Goal: Transaction & Acquisition: Purchase product/service

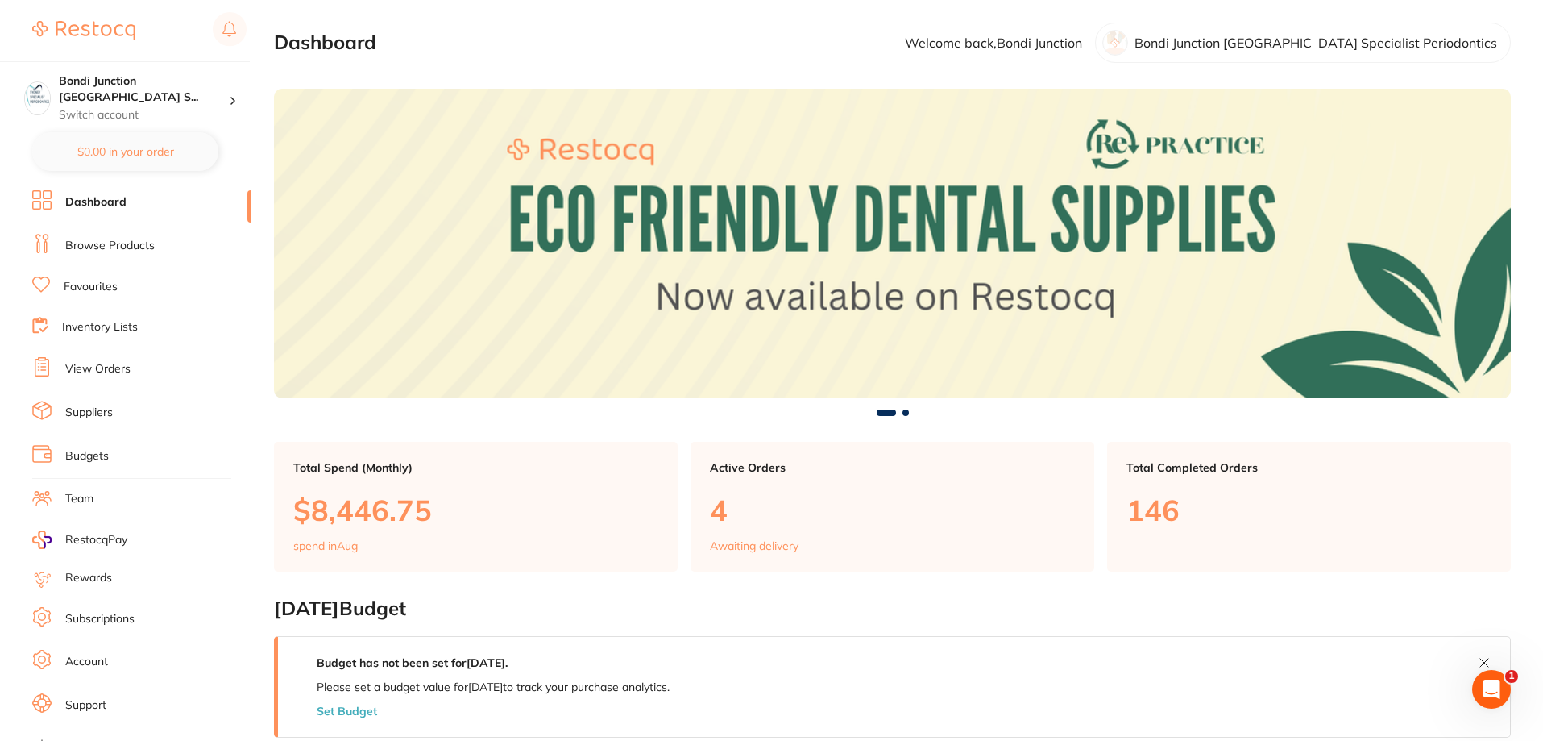
click at [125, 243] on link "Browse Products" at bounding box center [109, 246] width 89 height 16
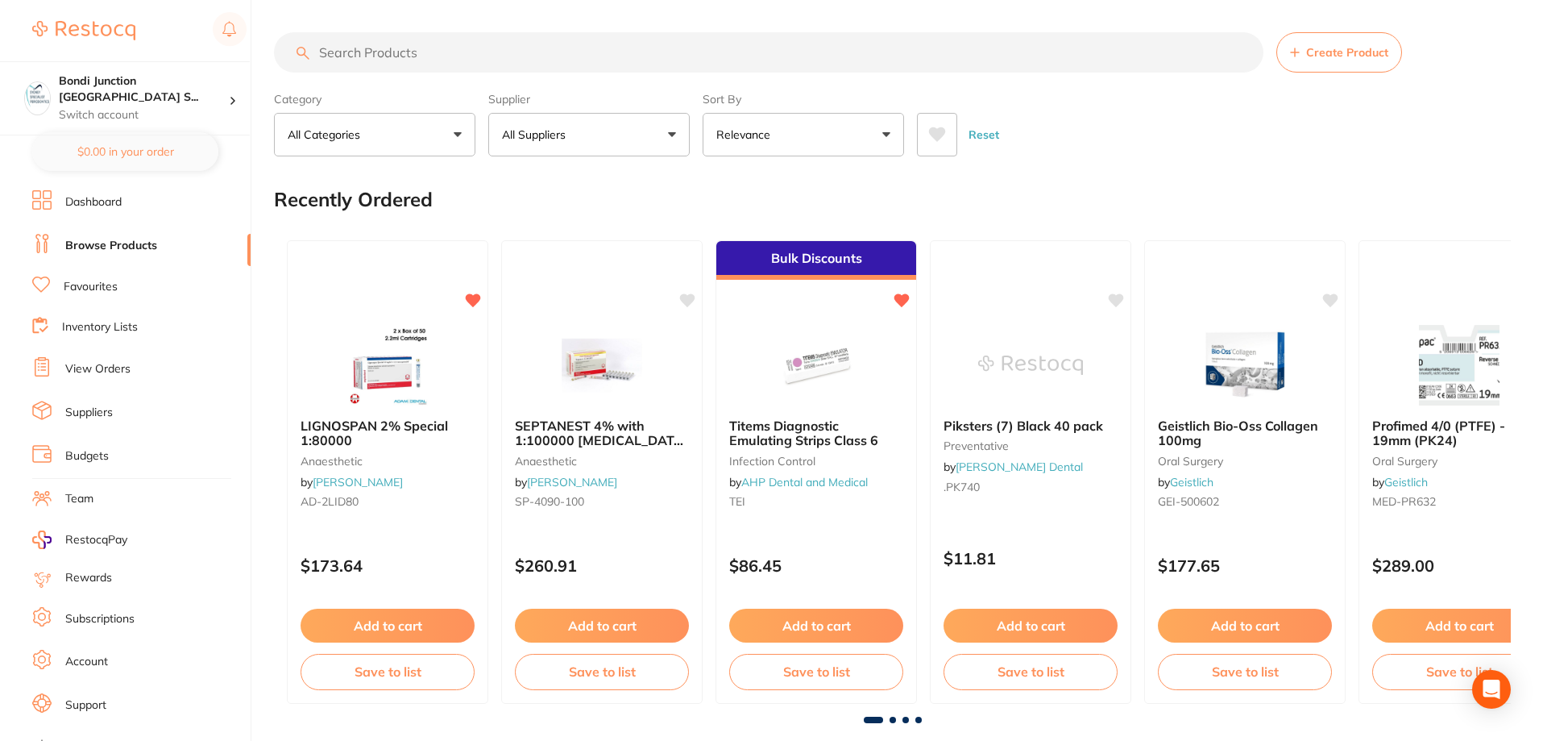
click at [367, 45] on input "search" at bounding box center [769, 52] width 990 height 40
click at [107, 371] on link "View Orders" at bounding box center [97, 369] width 65 height 16
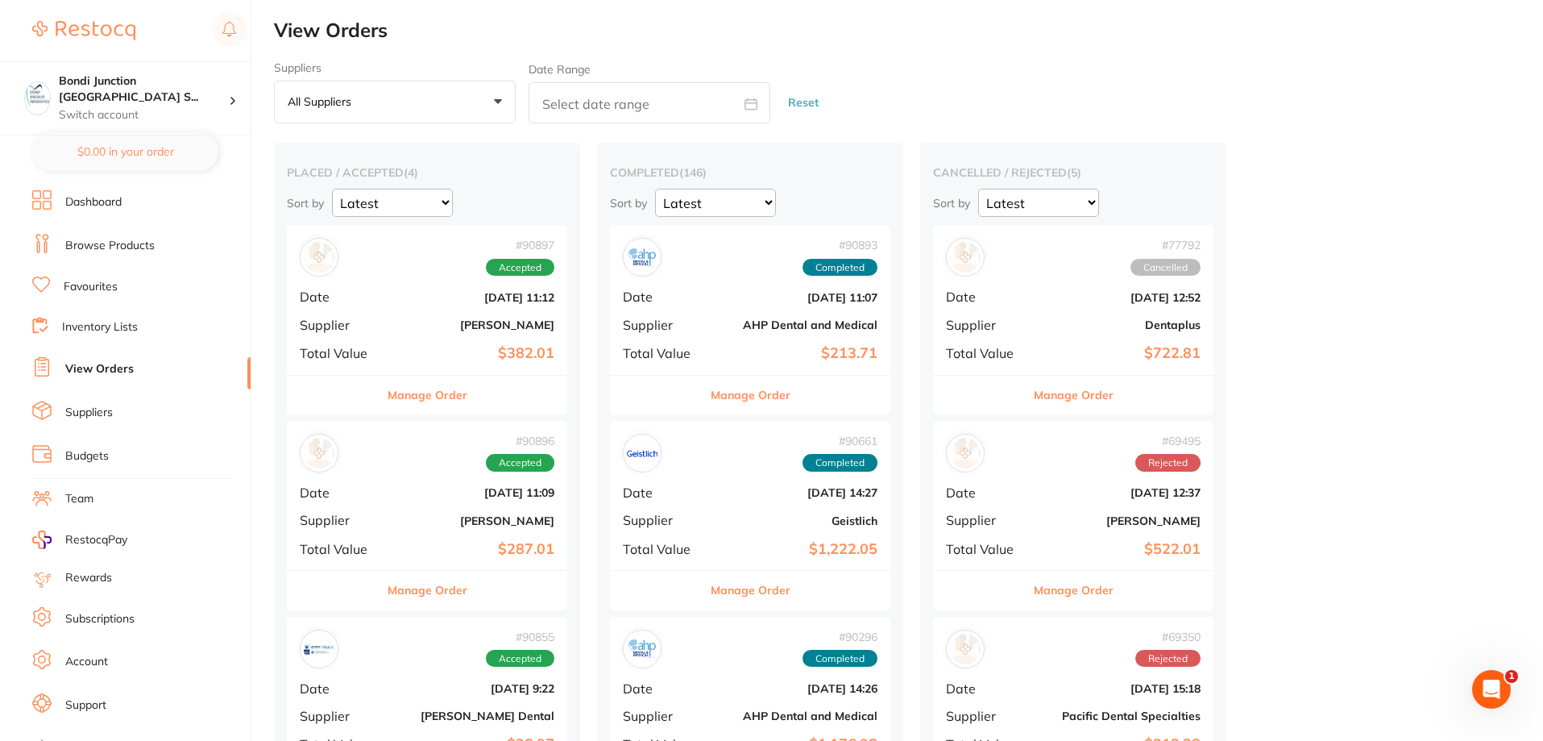
click at [447, 391] on button "Manage Order" at bounding box center [428, 395] width 80 height 39
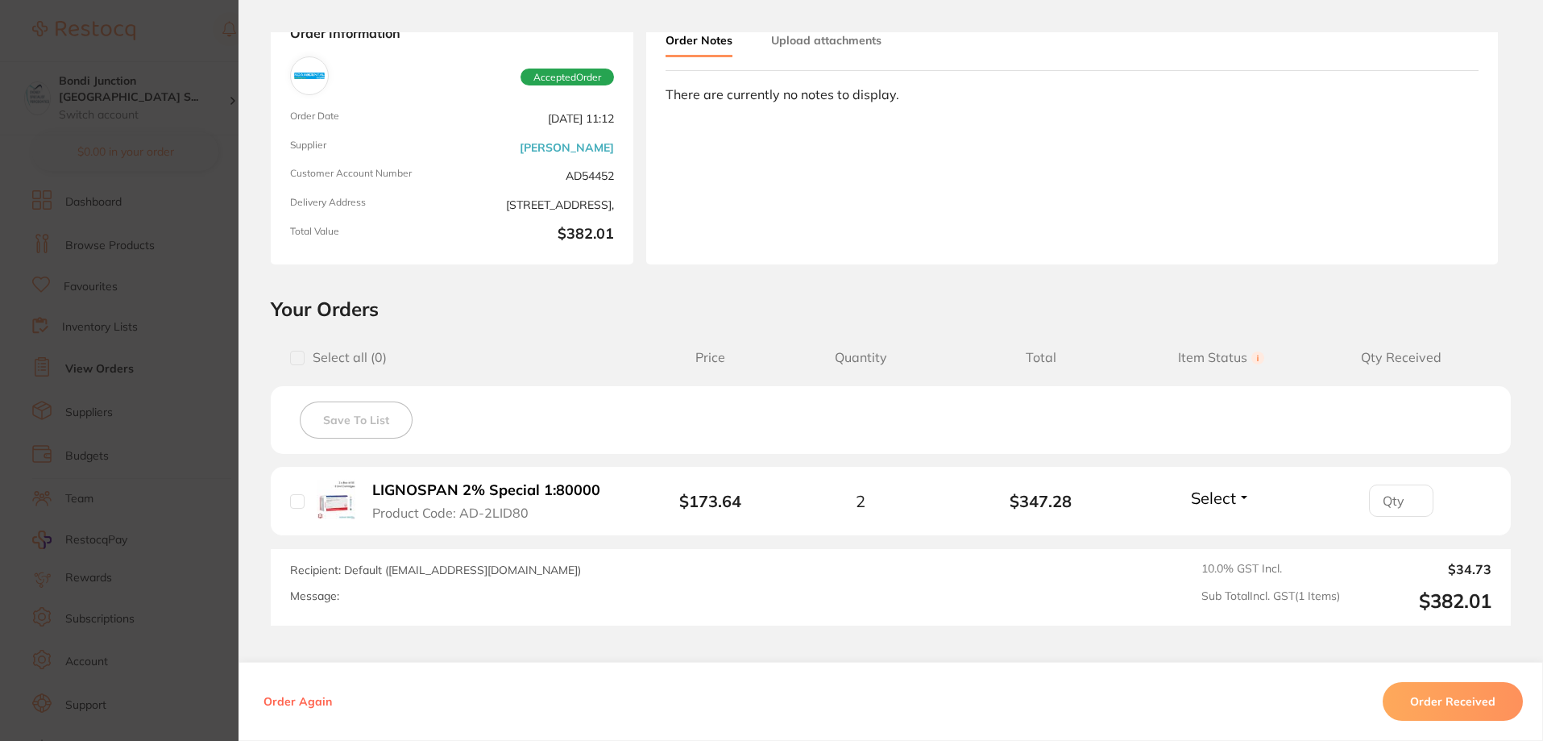
scroll to position [161, 0]
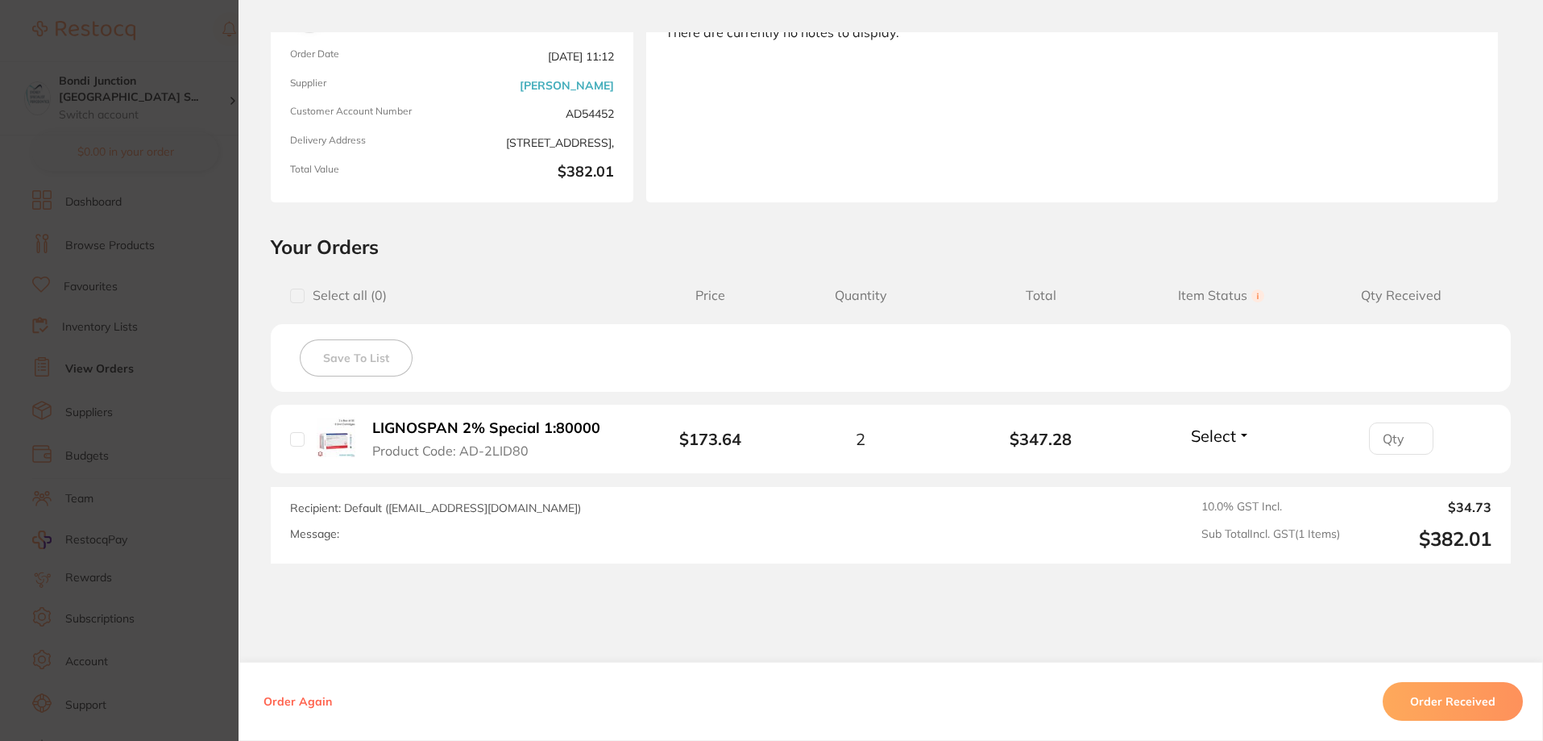
click at [1451, 698] on button "Order Received" at bounding box center [1453, 701] width 140 height 39
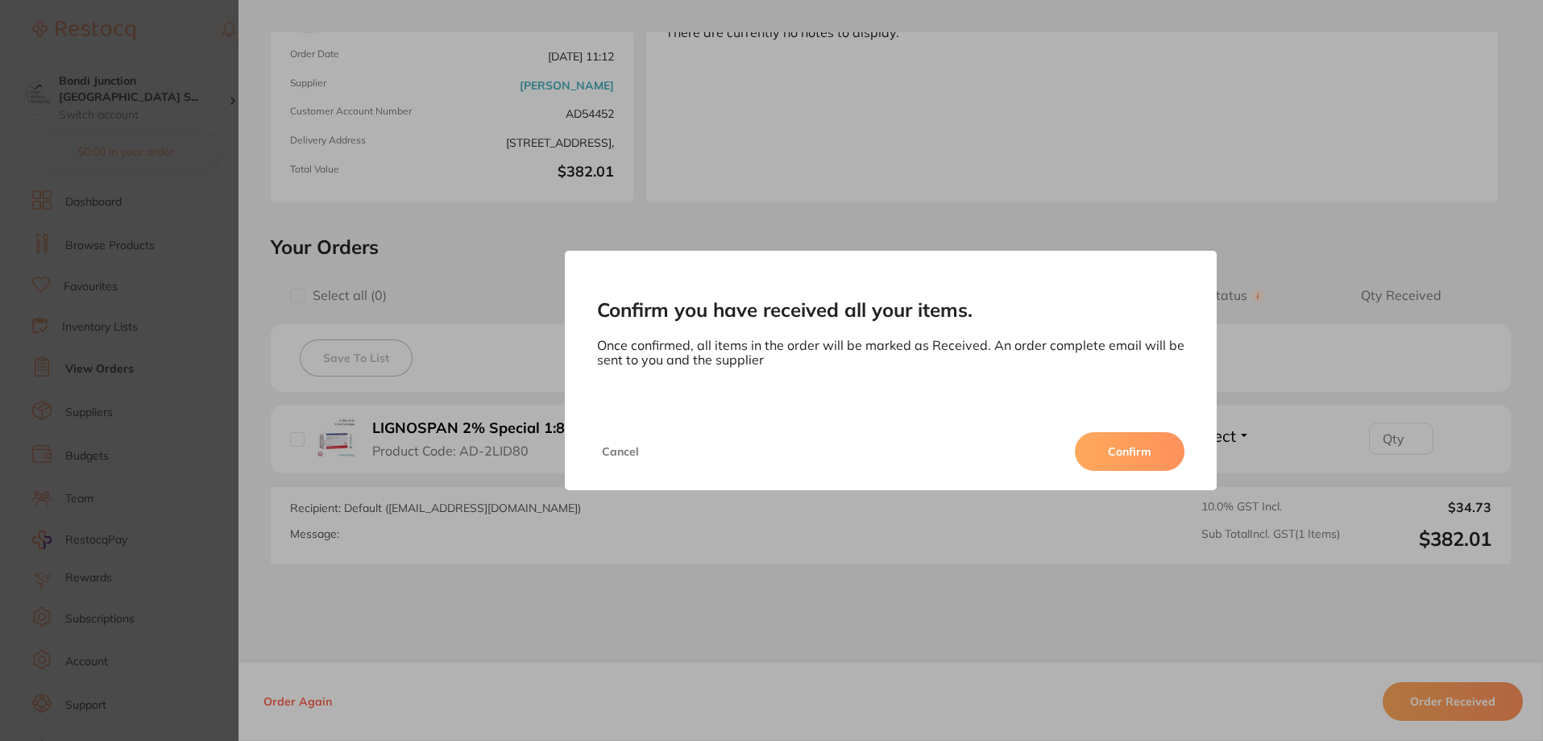
click at [1142, 452] on button "Confirm" at bounding box center [1130, 451] width 110 height 39
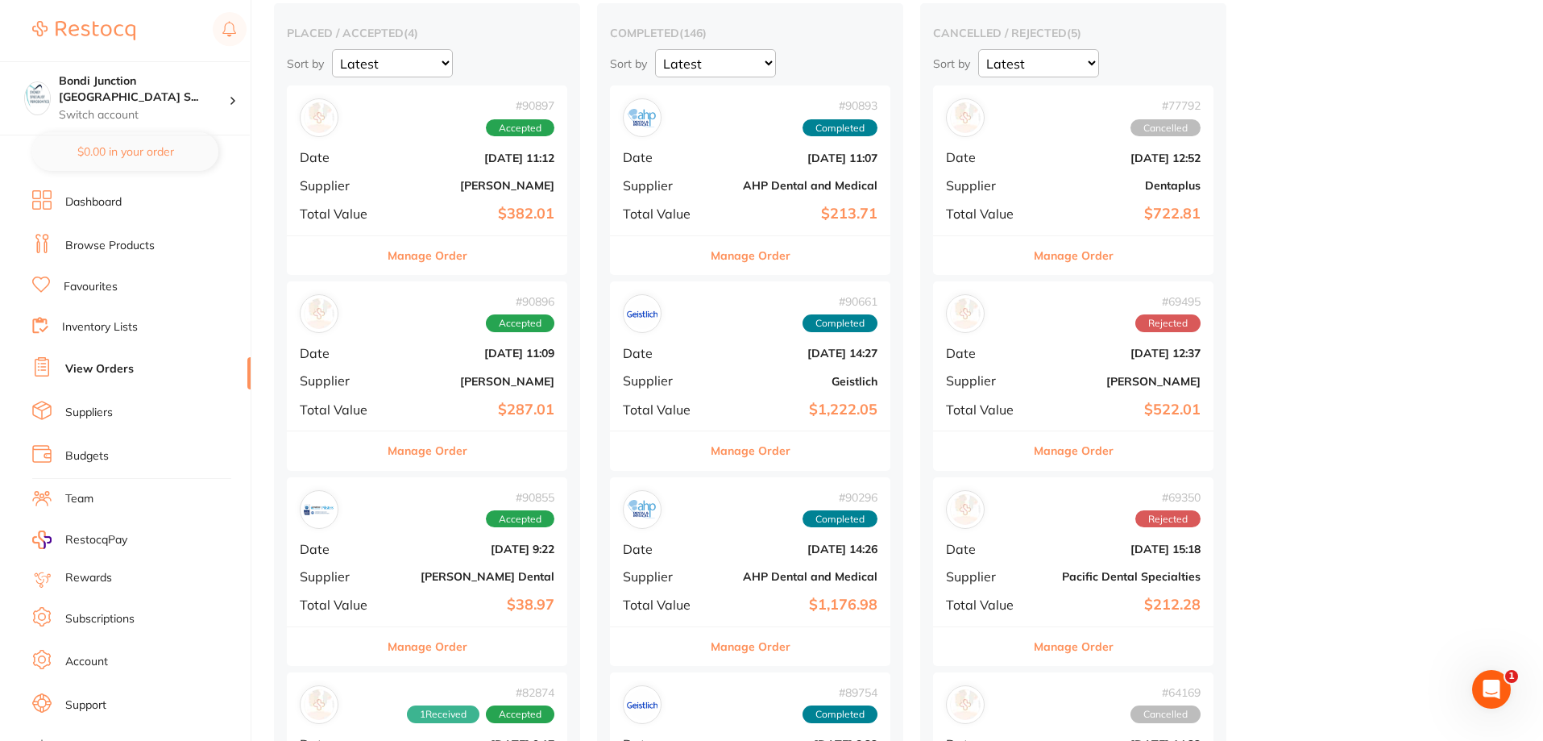
scroll to position [242, 0]
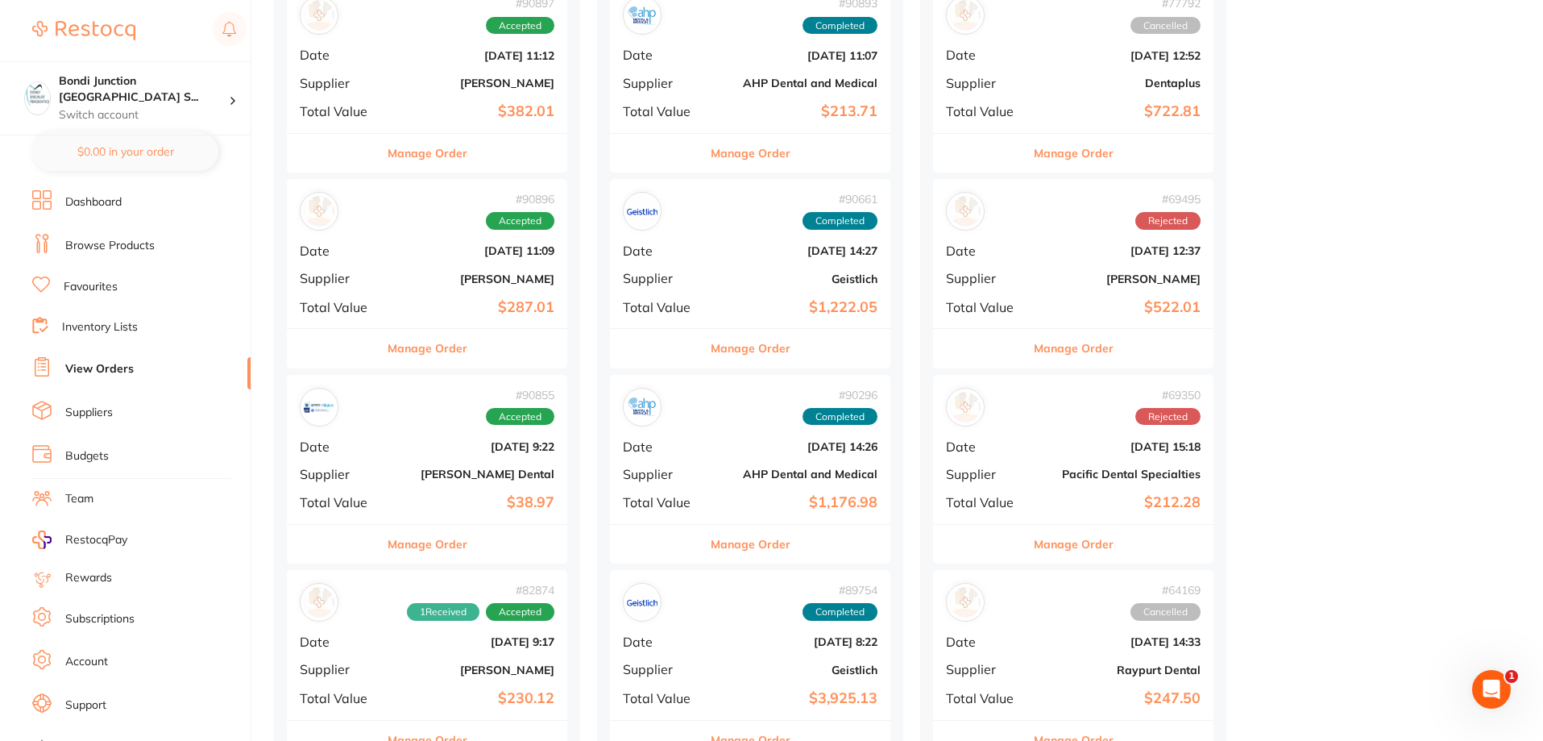
click at [445, 344] on button "Manage Order" at bounding box center [428, 348] width 80 height 39
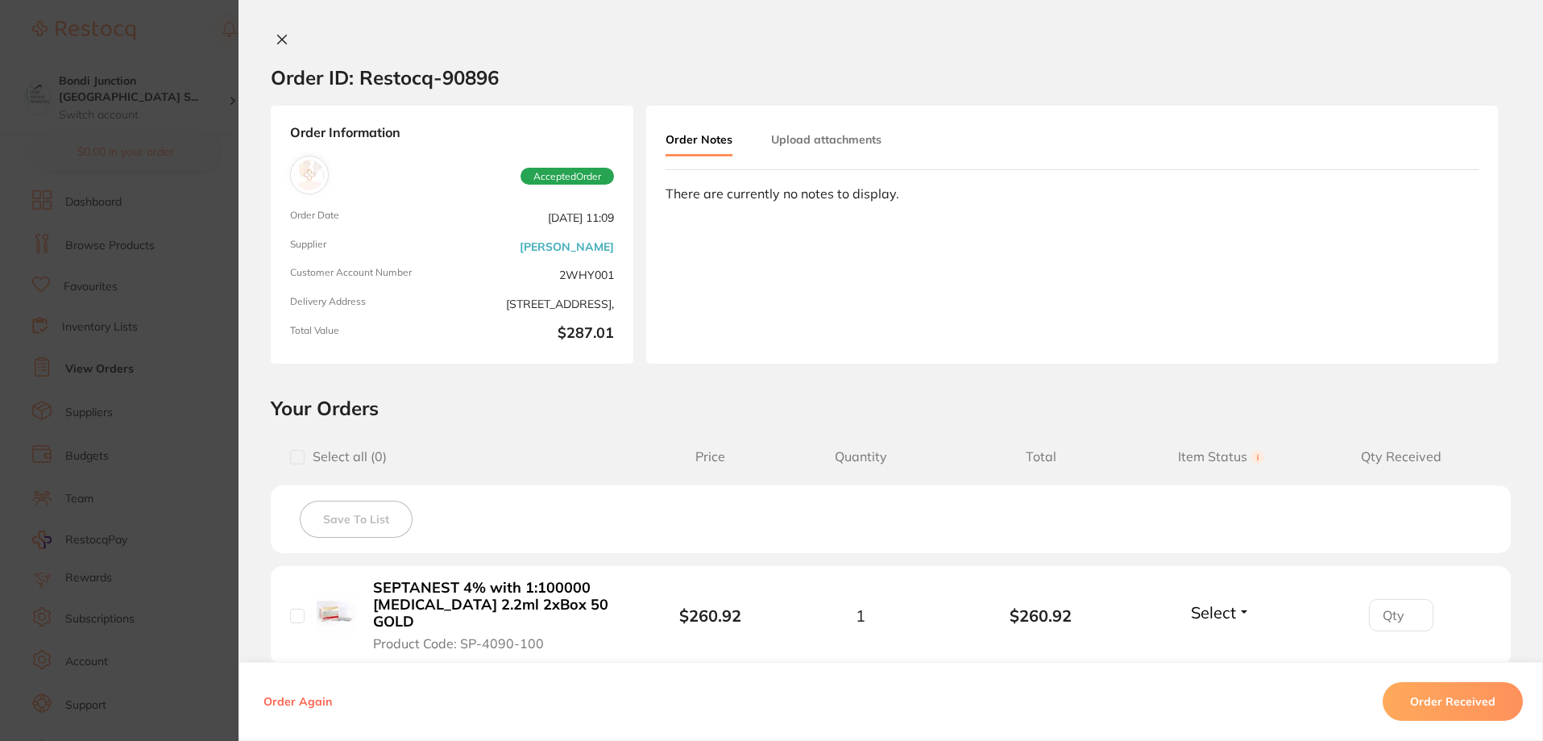
click at [1469, 691] on button "Order Received" at bounding box center [1453, 701] width 140 height 39
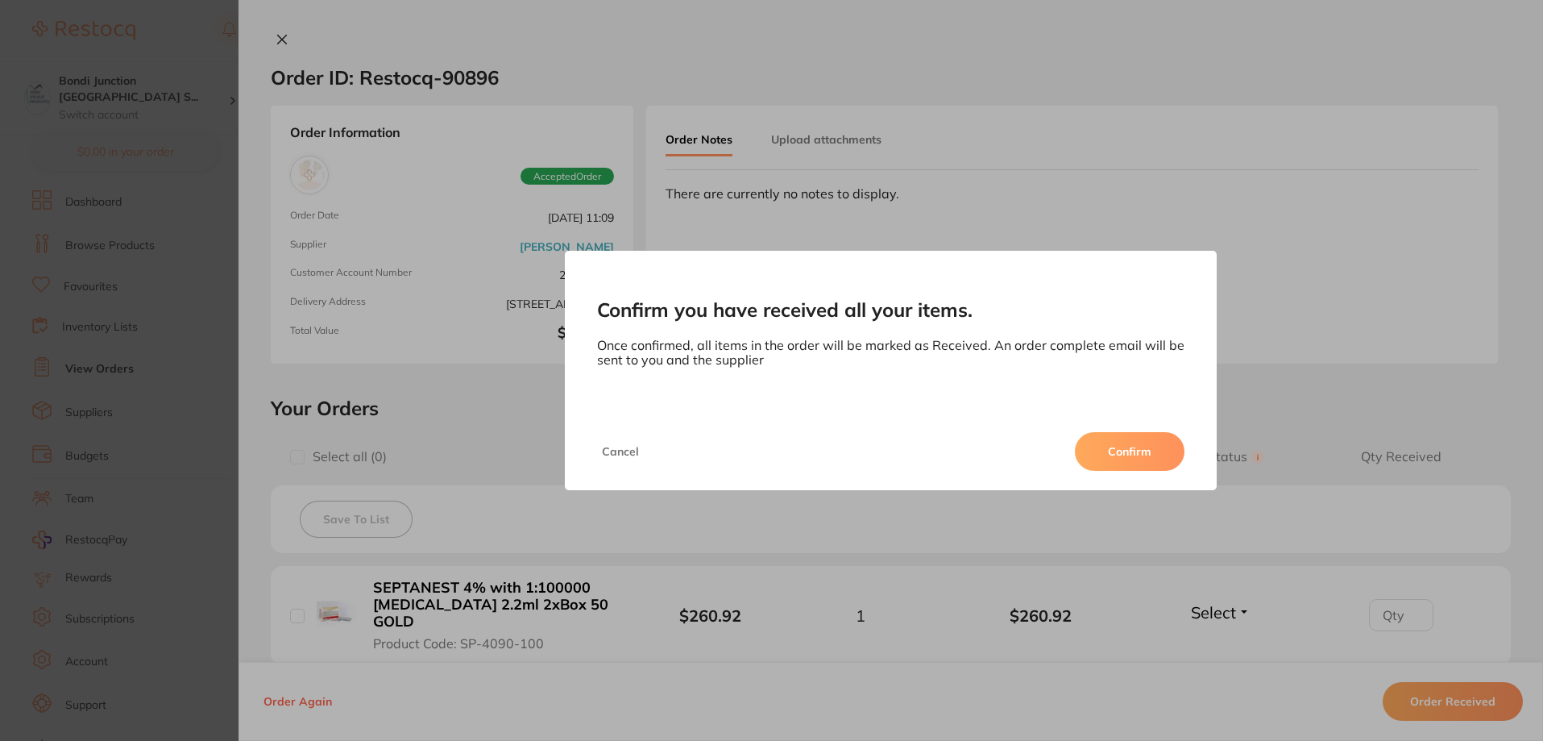
click at [1113, 451] on button "Confirm" at bounding box center [1130, 451] width 110 height 39
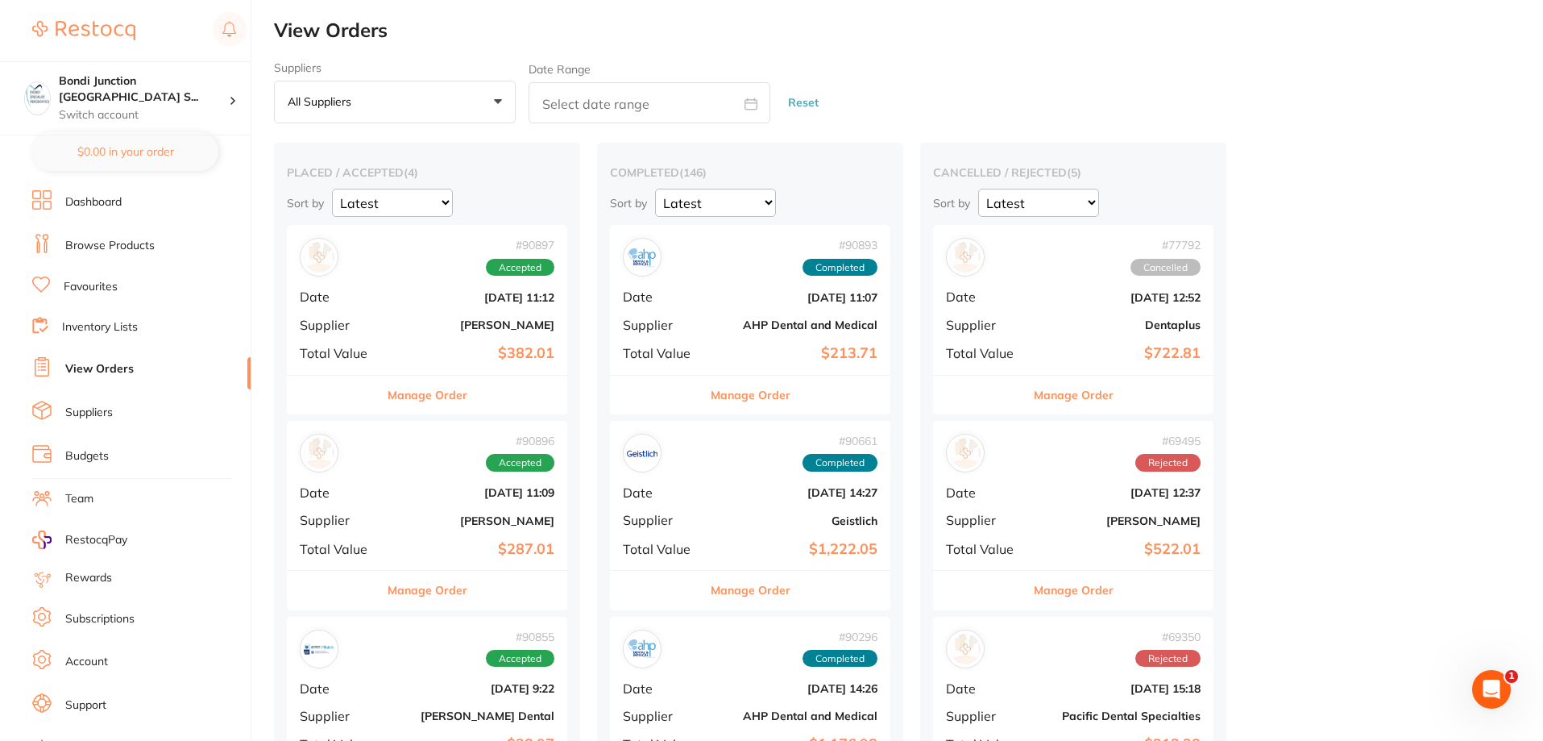
click at [133, 248] on link "Browse Products" at bounding box center [109, 246] width 89 height 16
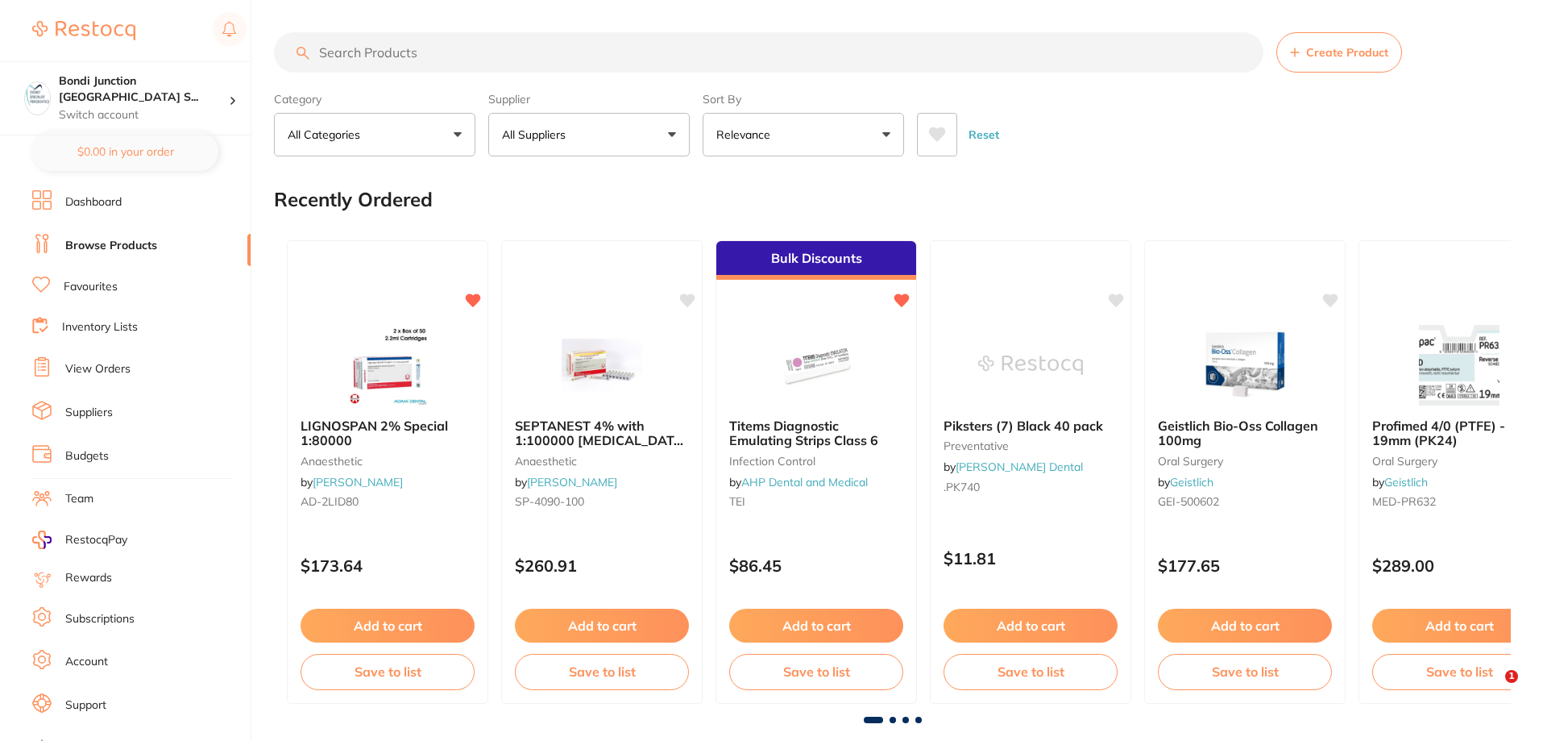
click at [455, 52] on input "search" at bounding box center [769, 52] width 990 height 40
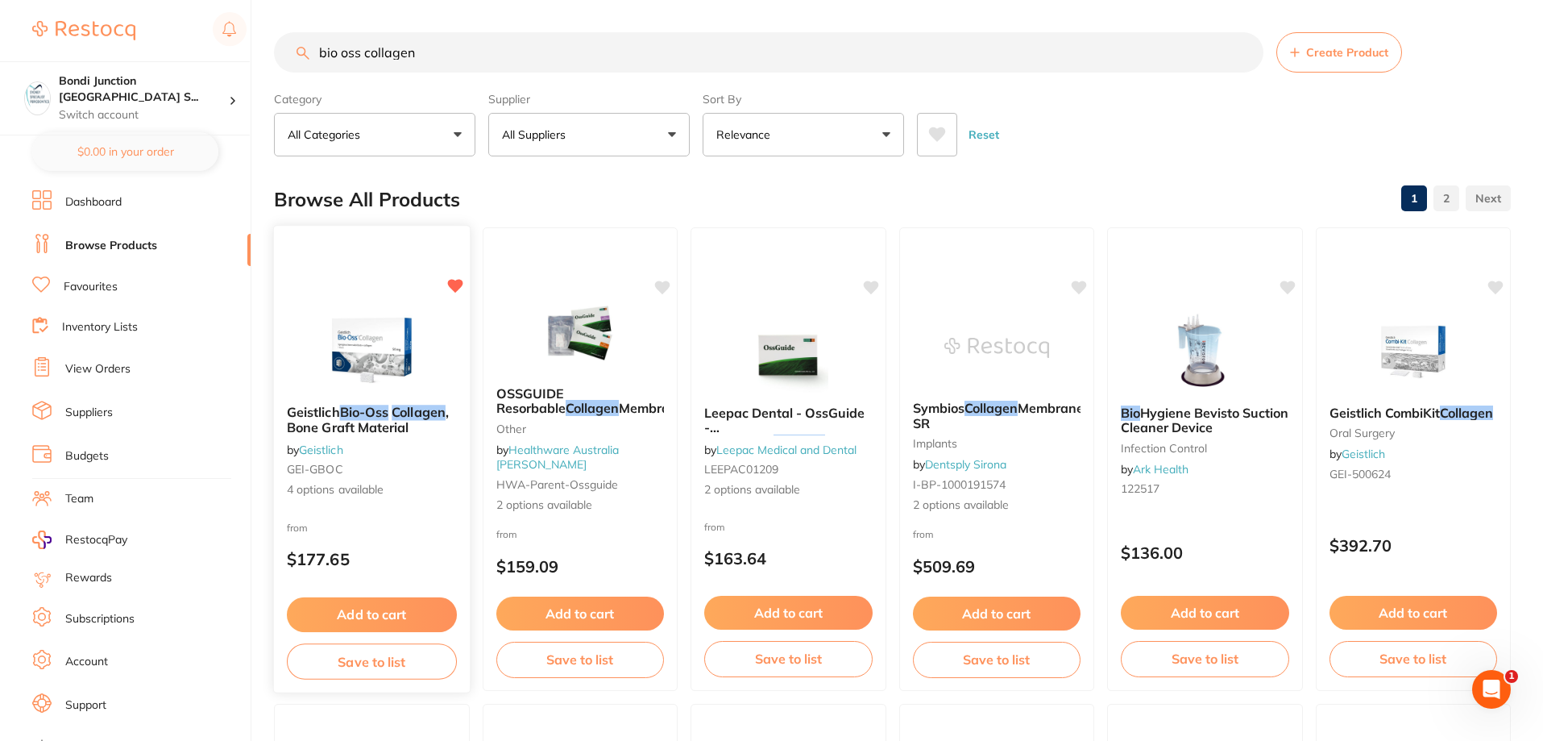
type input "bio oss collagen"
click at [369, 414] on em "Bio-Oss" at bounding box center [364, 412] width 49 height 16
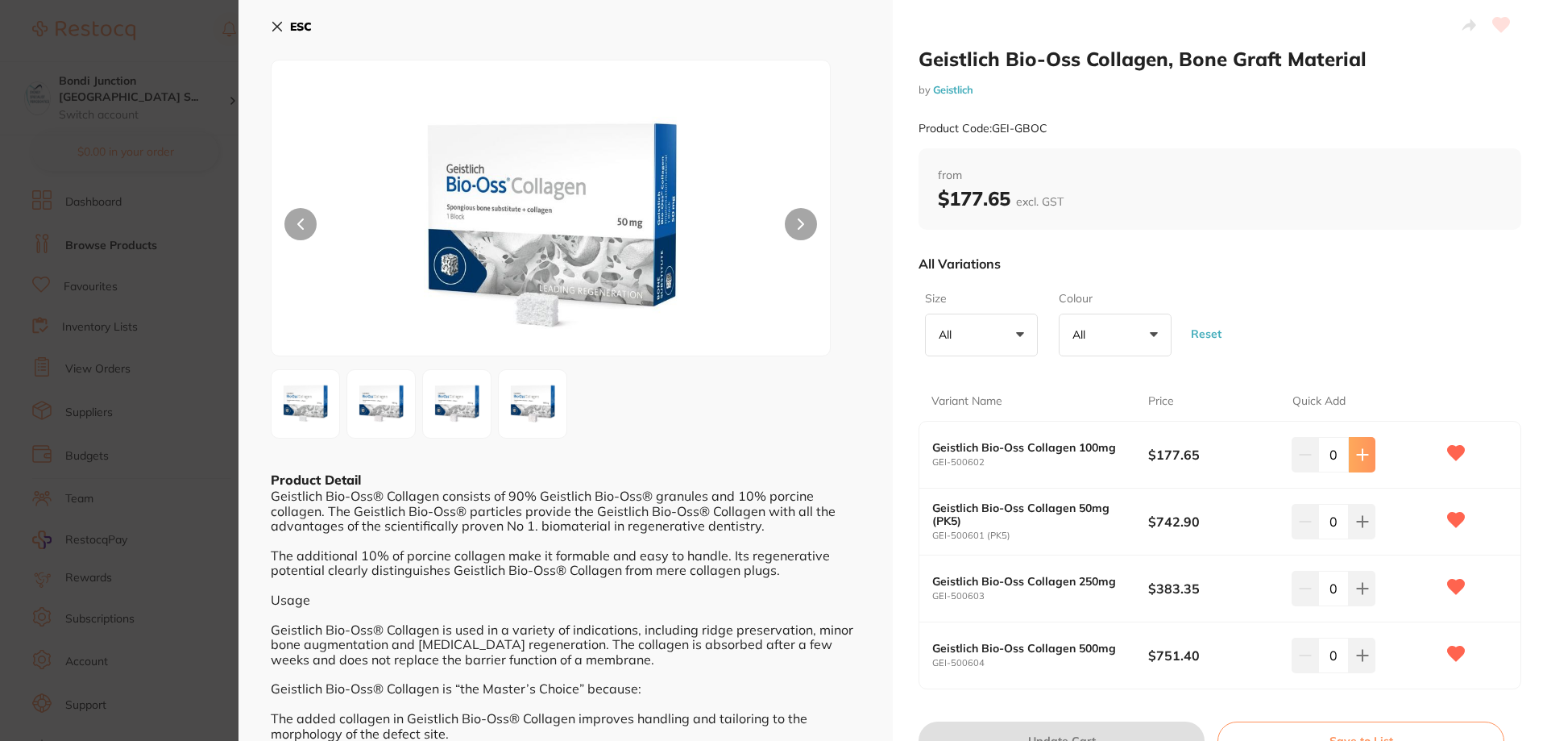
click at [1357, 458] on icon at bounding box center [1362, 454] width 13 height 13
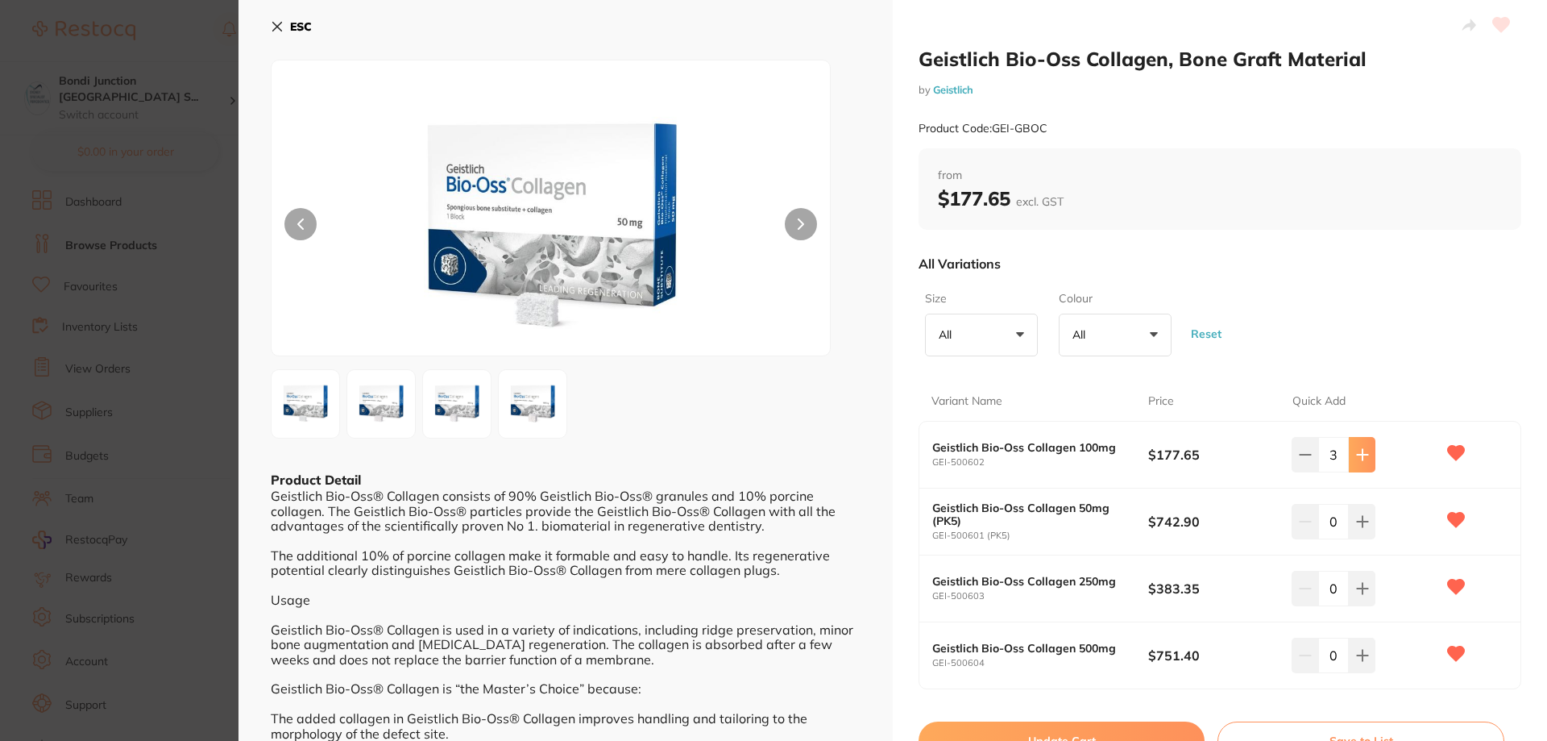
type input "5"
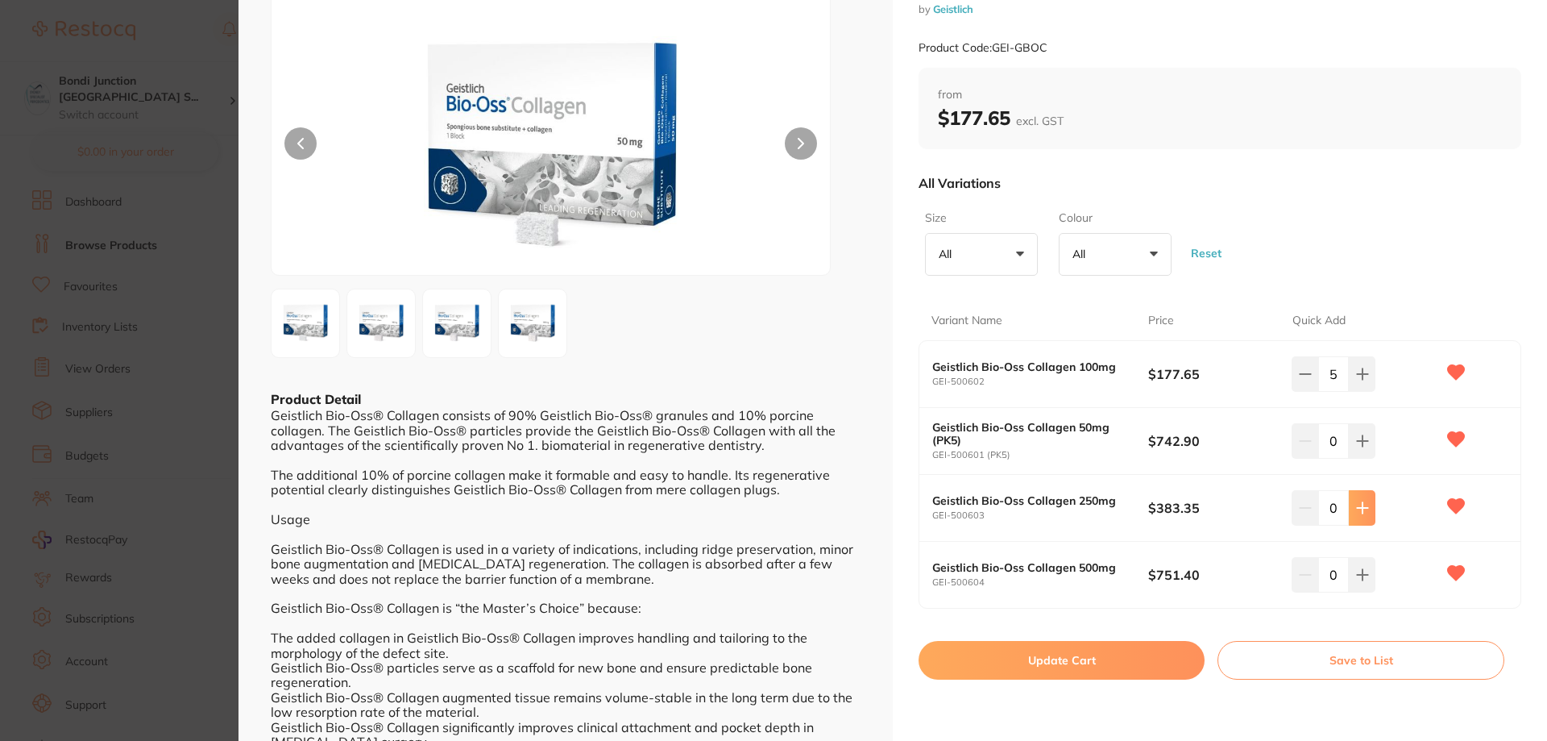
click at [1361, 502] on icon at bounding box center [1362, 507] width 13 height 13
type input "2"
click at [1122, 670] on button "Update Cart" at bounding box center [1062, 660] width 286 height 39
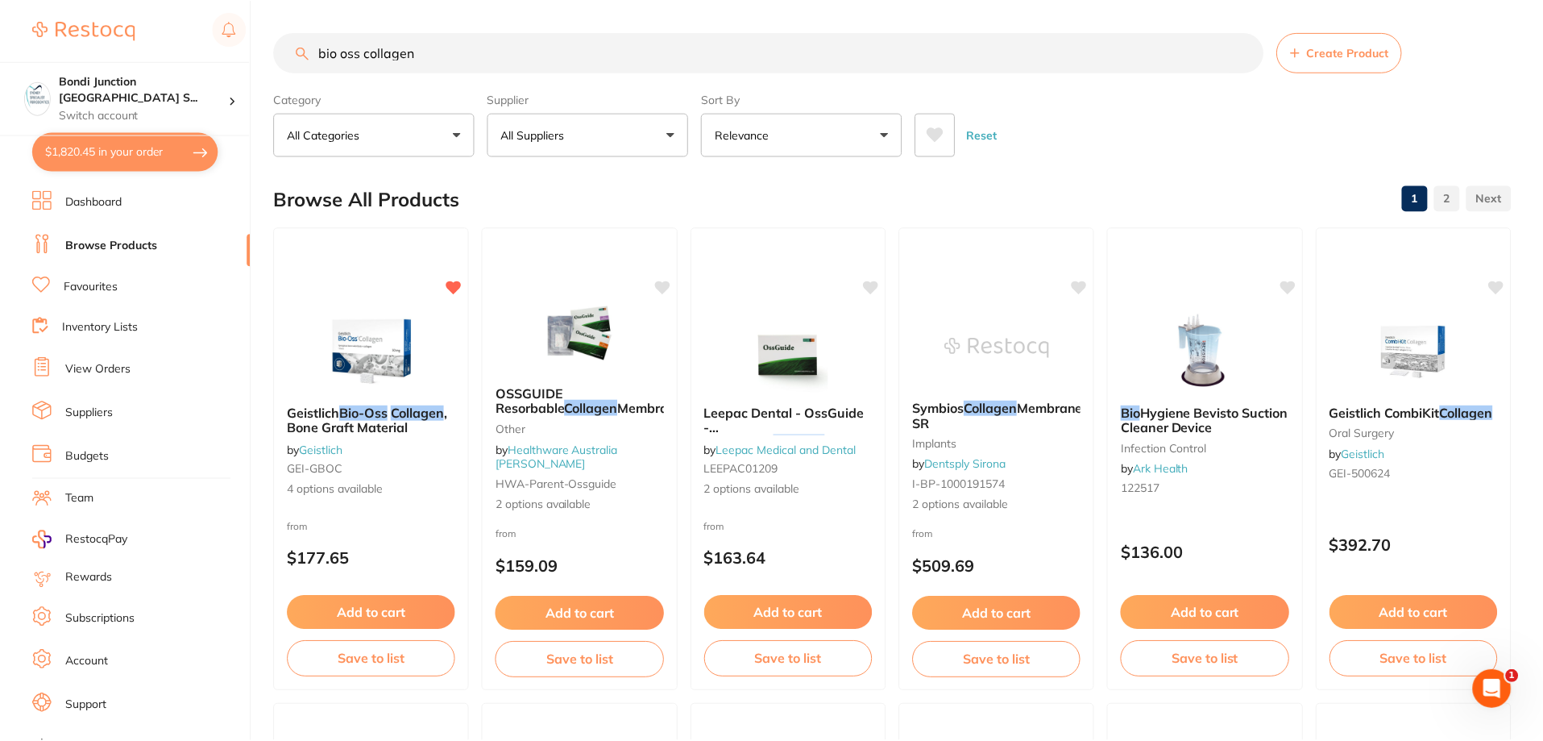
scroll to position [1, 0]
click at [126, 140] on button "$1,820.45 in your order" at bounding box center [125, 151] width 186 height 39
checkbox input "true"
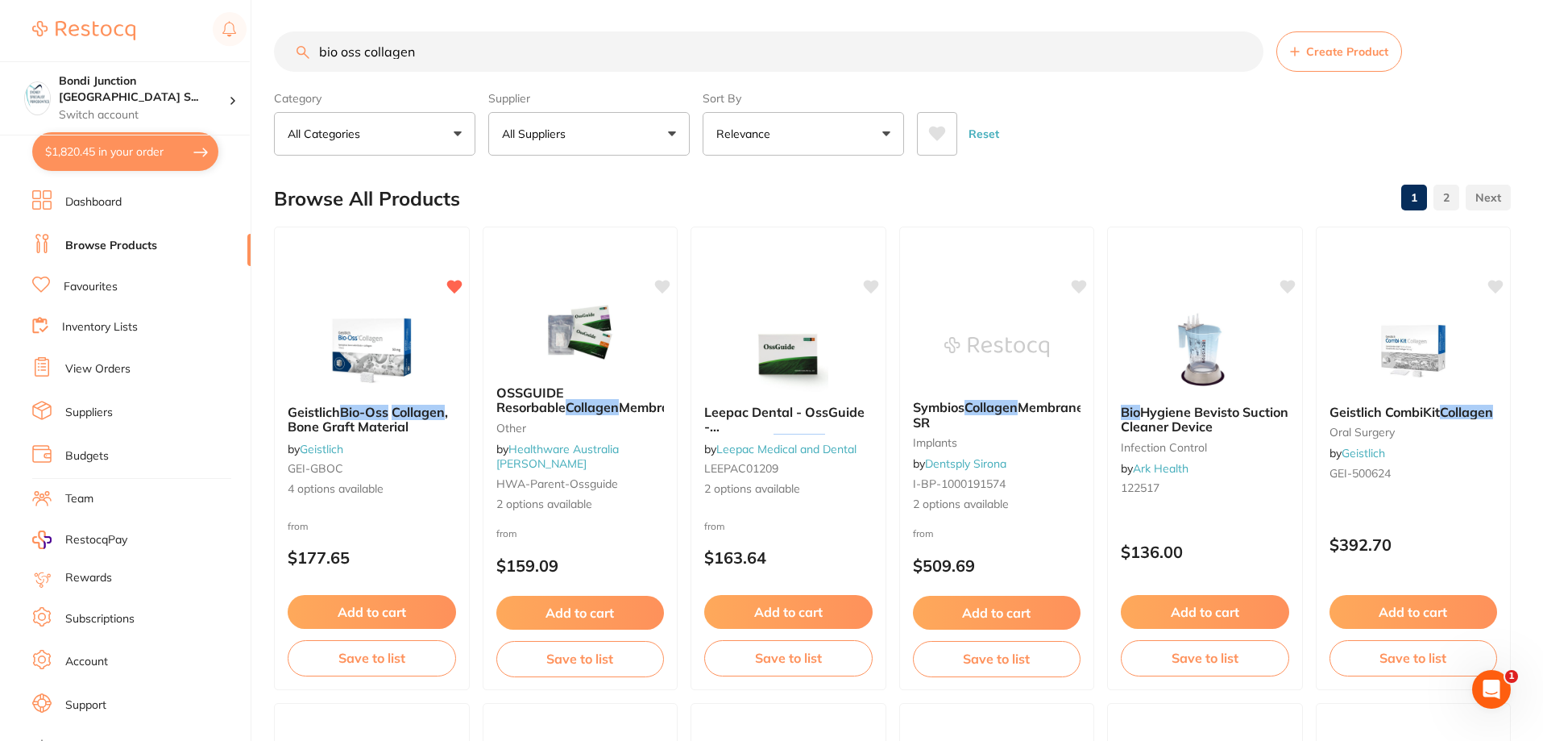
checkbox input "false"
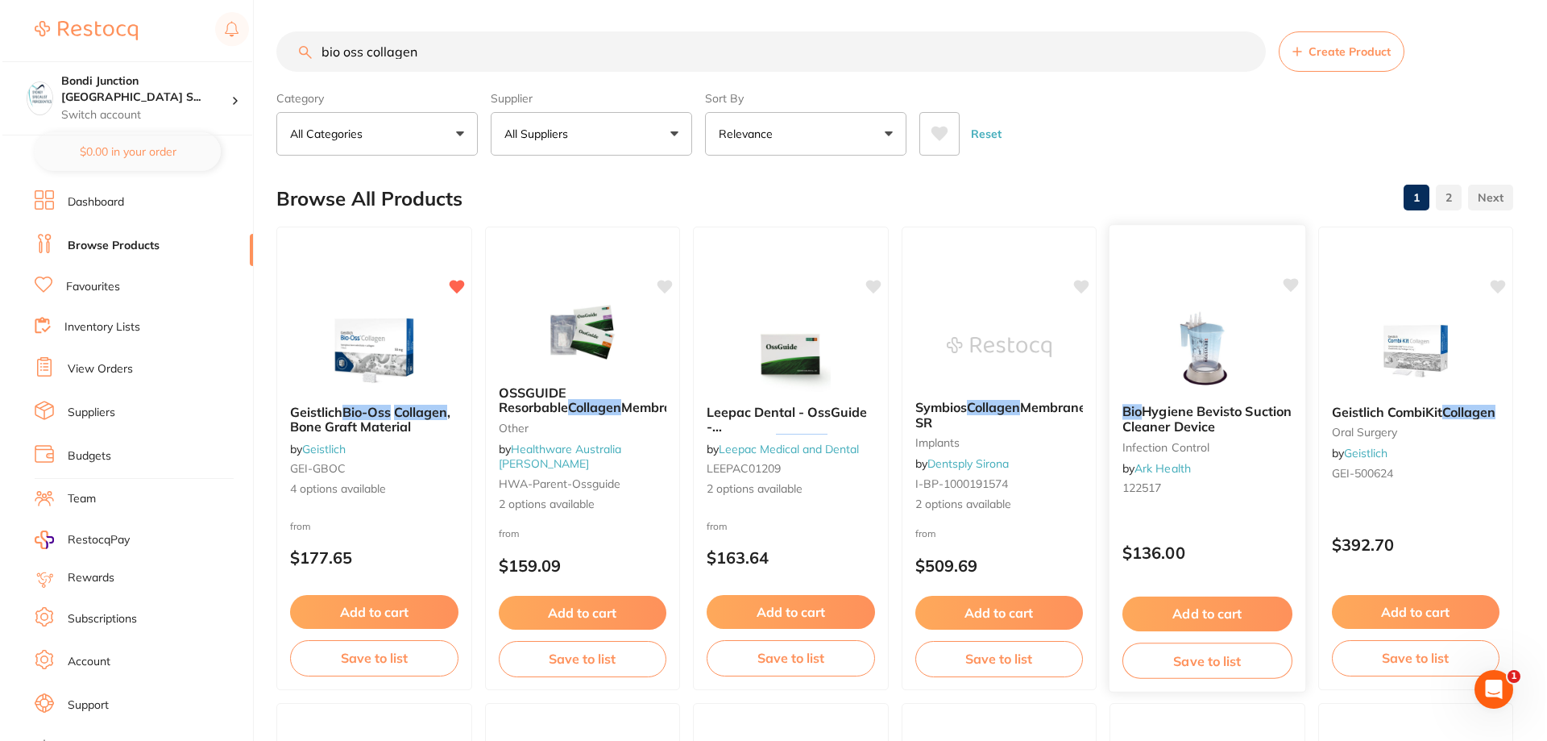
scroll to position [0, 0]
click at [367, 421] on span ", Bone Graft Material" at bounding box center [368, 419] width 162 height 31
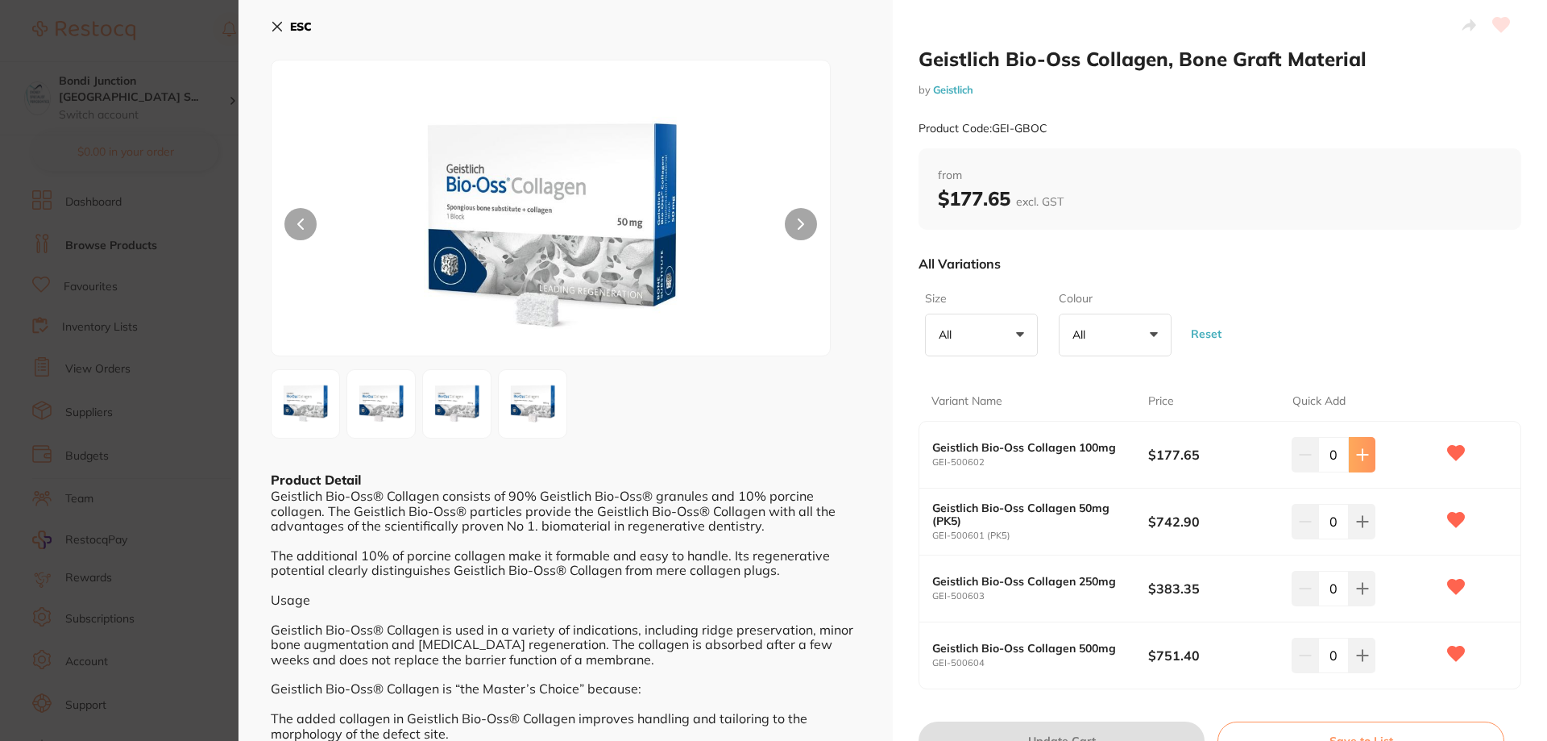
click at [1362, 454] on icon at bounding box center [1362, 454] width 10 height 10
click at [1361, 454] on icon at bounding box center [1362, 454] width 10 height 10
click at [1361, 455] on icon at bounding box center [1362, 454] width 13 height 13
click at [1362, 455] on icon at bounding box center [1362, 454] width 13 height 13
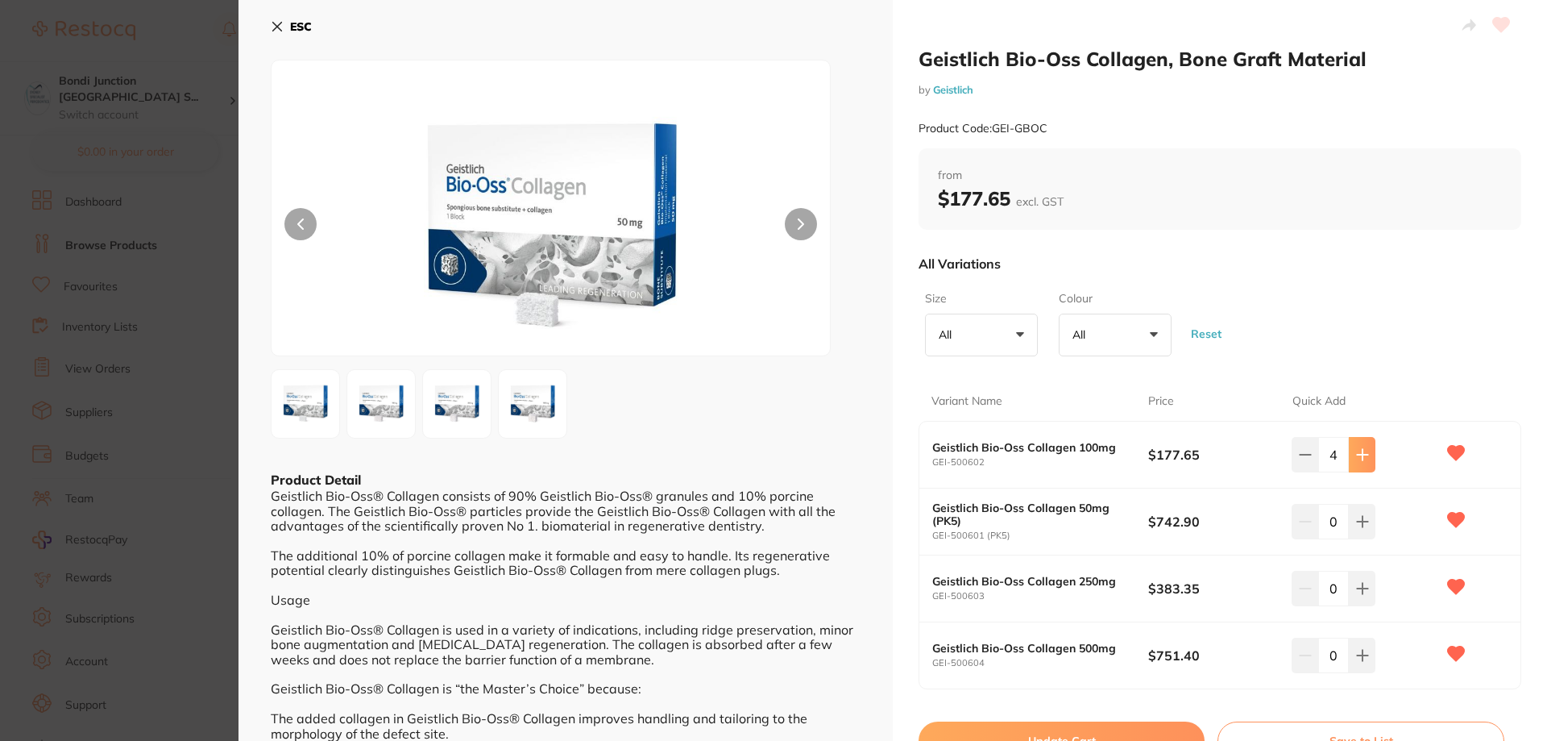
type input "5"
click at [1367, 579] on button at bounding box center [1362, 588] width 27 height 35
type input "2"
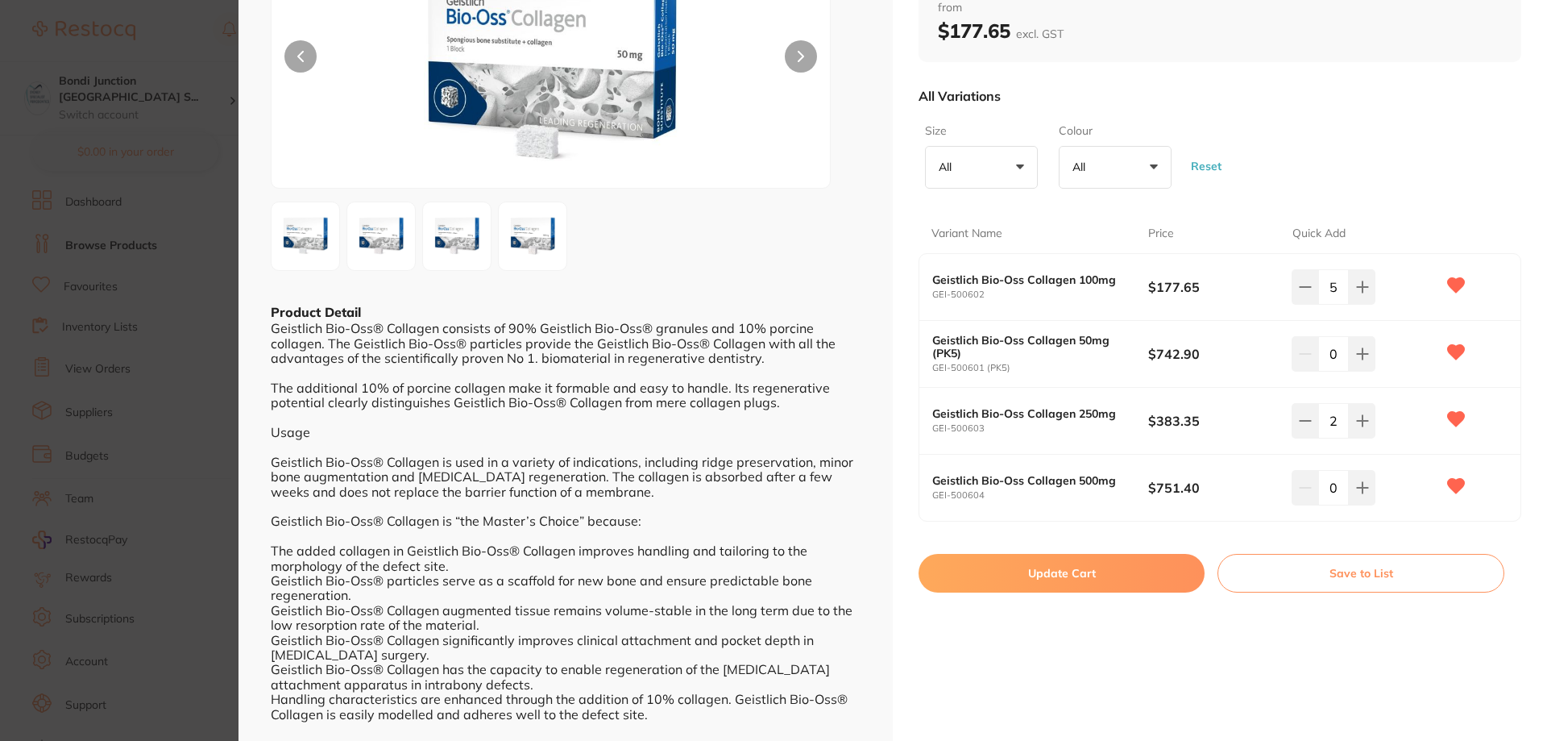
scroll to position [161, 0]
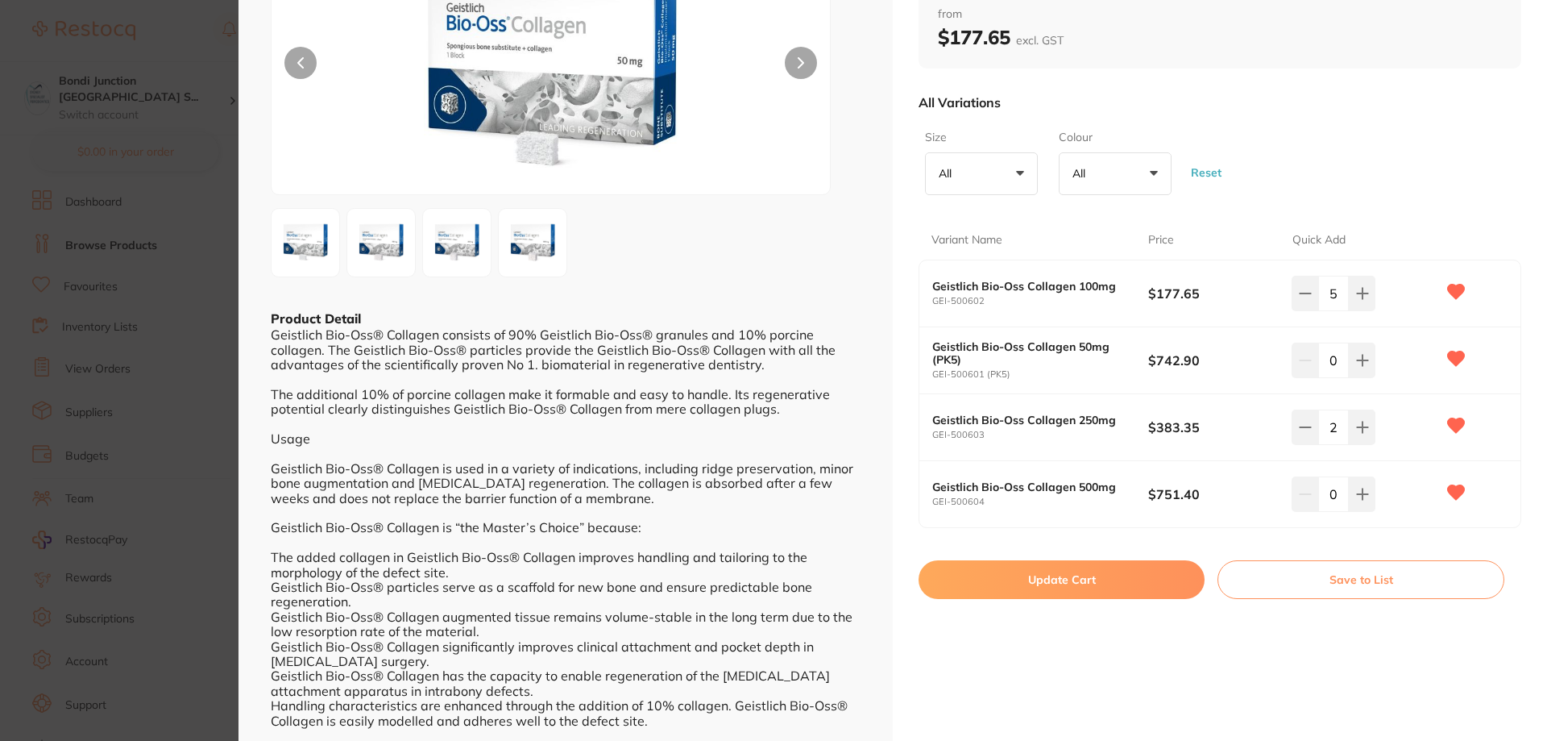
click at [1068, 592] on button "Update Cart" at bounding box center [1062, 579] width 286 height 39
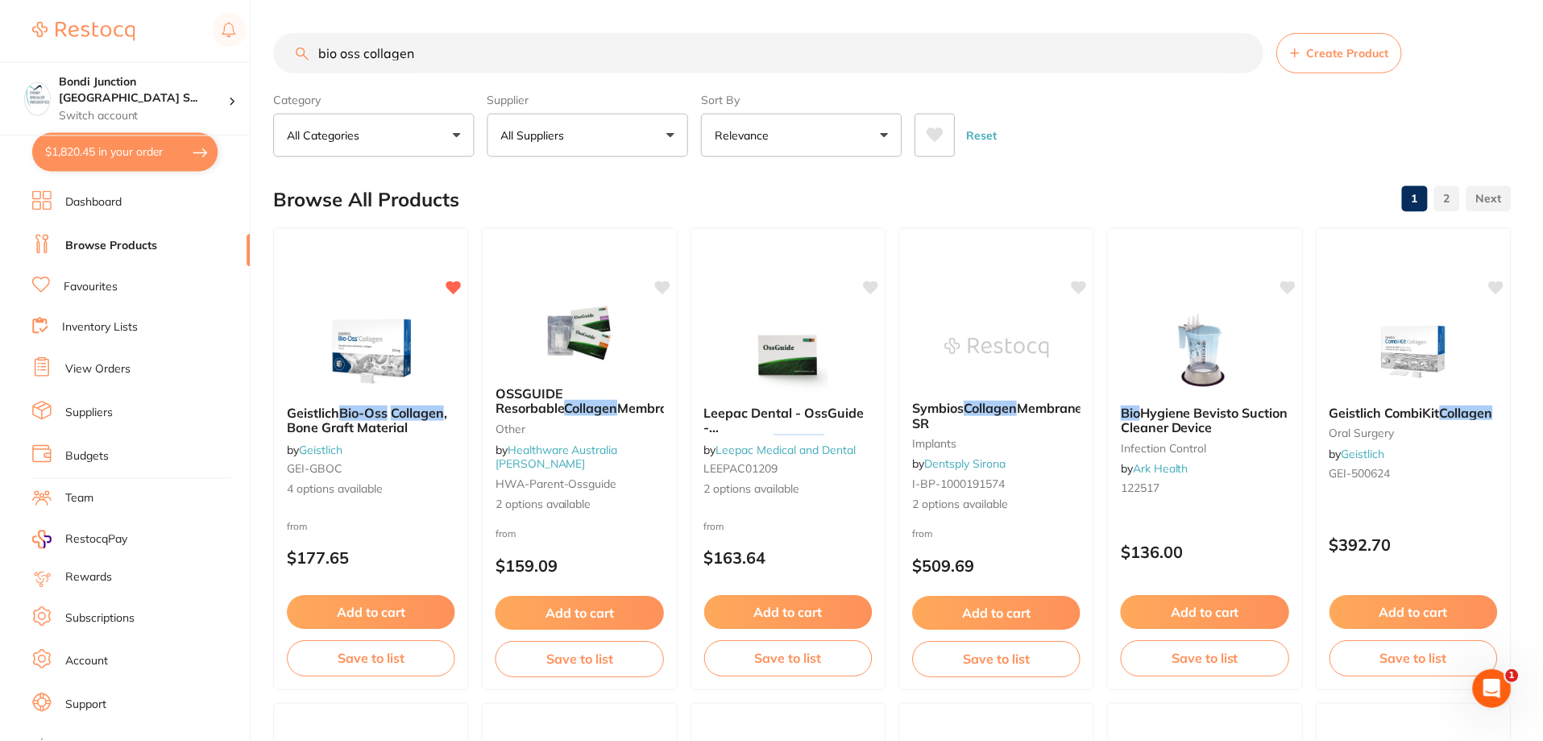
scroll to position [1, 0]
click at [122, 160] on button "$1,820.45 in your order" at bounding box center [125, 151] width 186 height 39
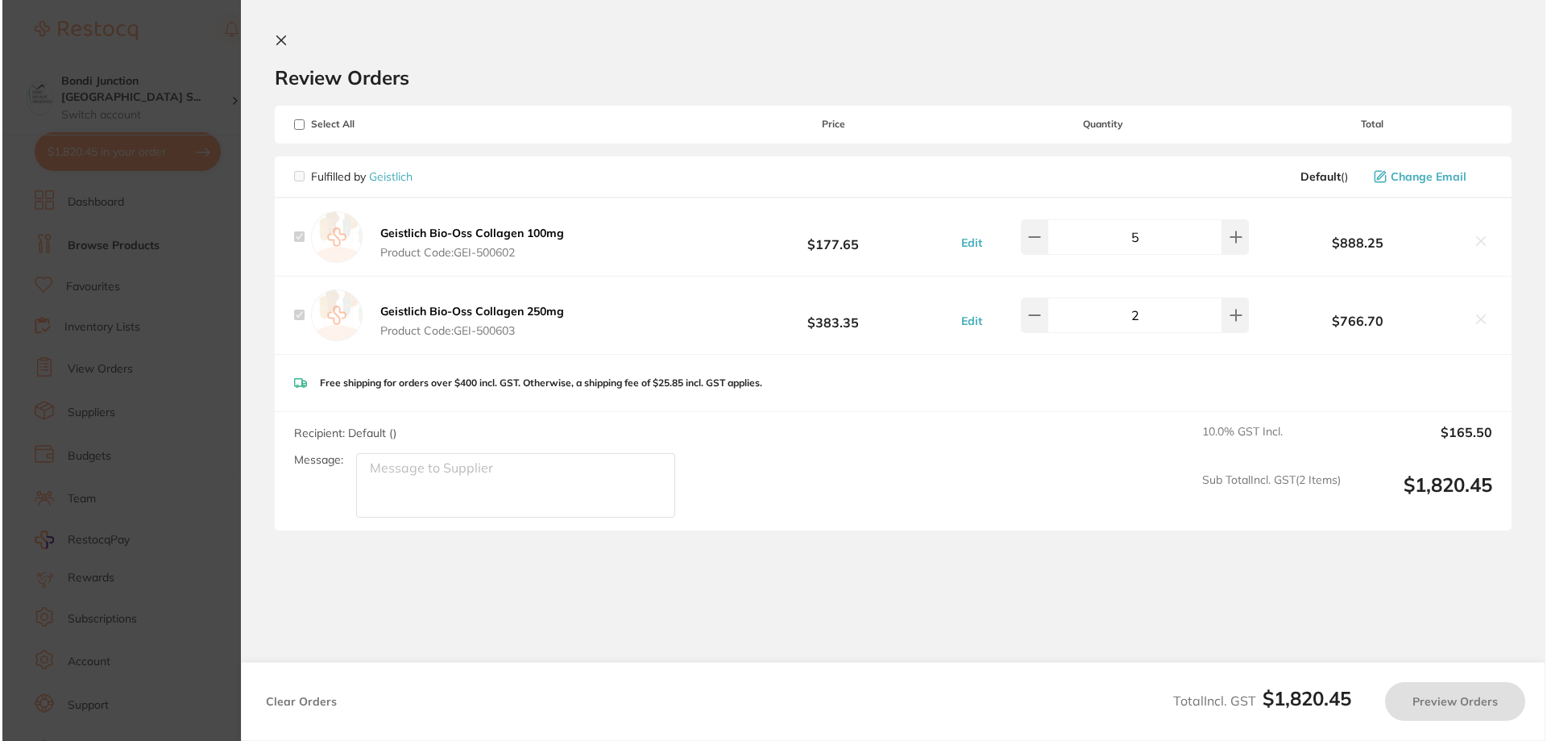
scroll to position [0, 0]
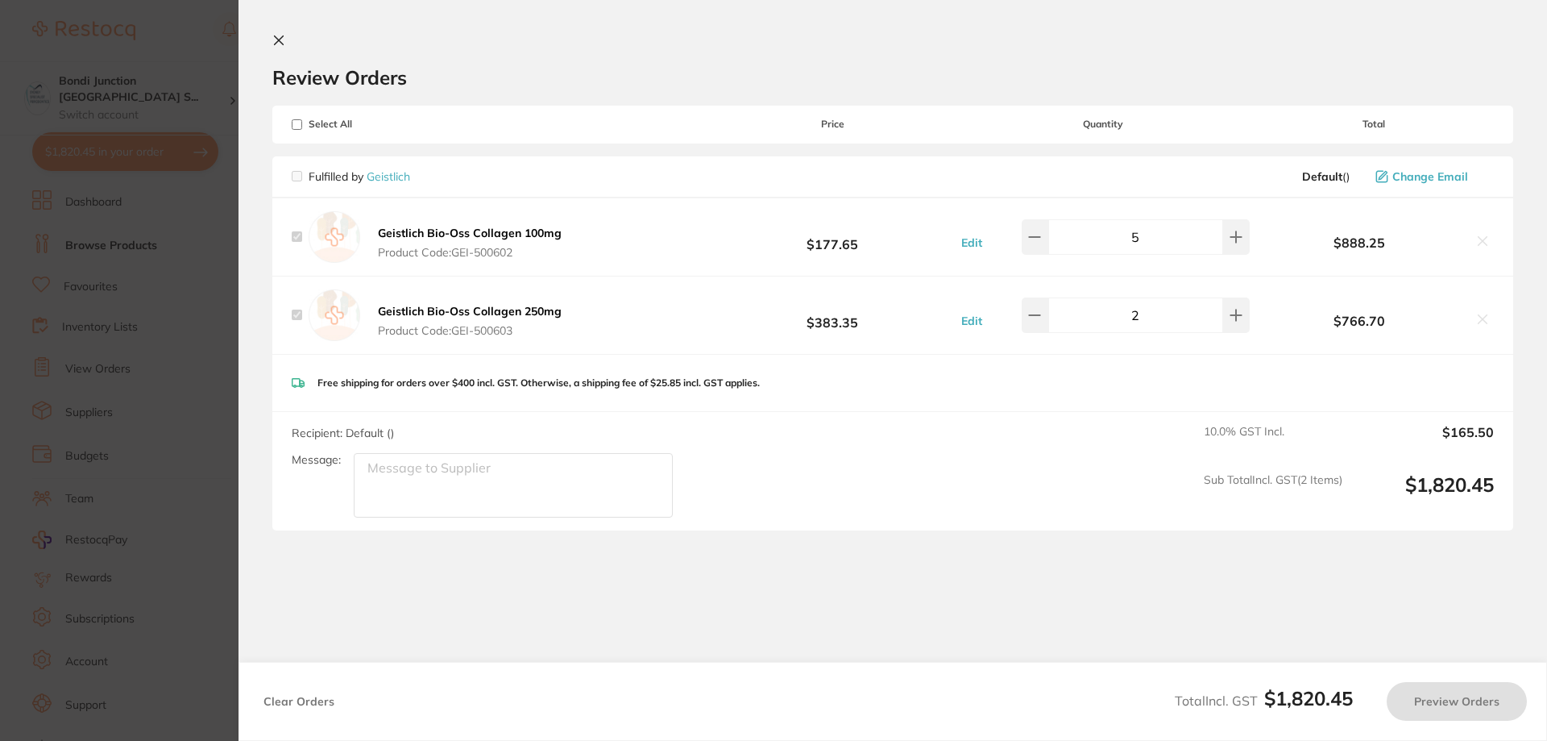
checkbox input "false"
